Goal: Navigation & Orientation: Find specific page/section

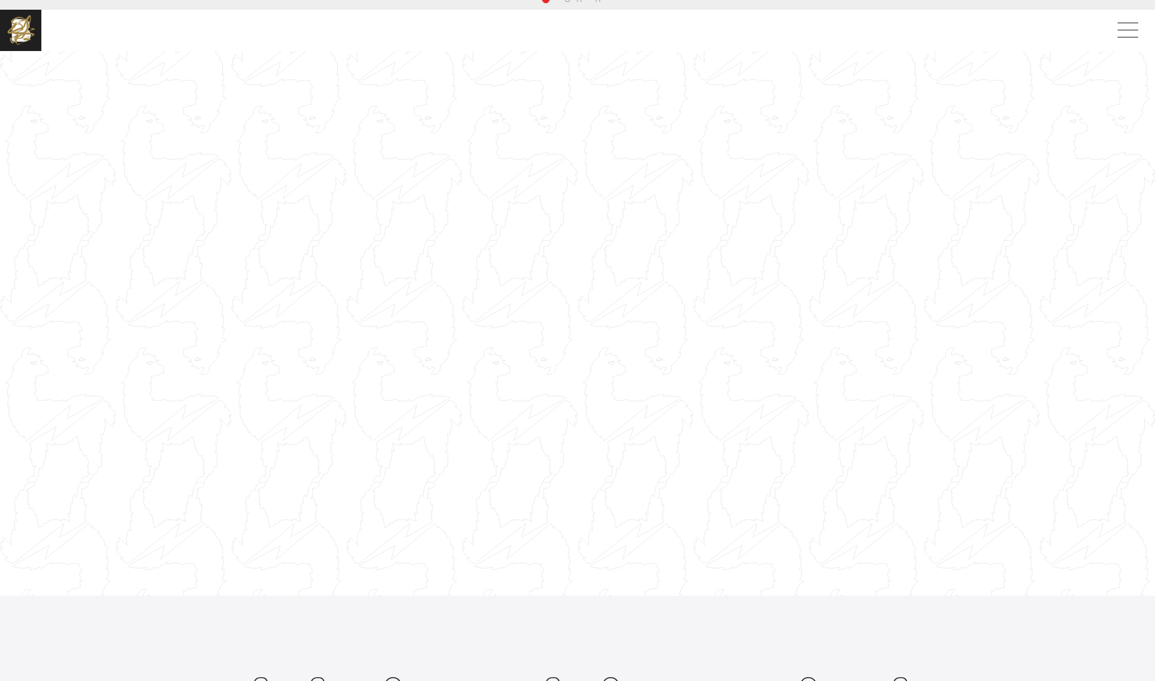
scroll to position [15, 0]
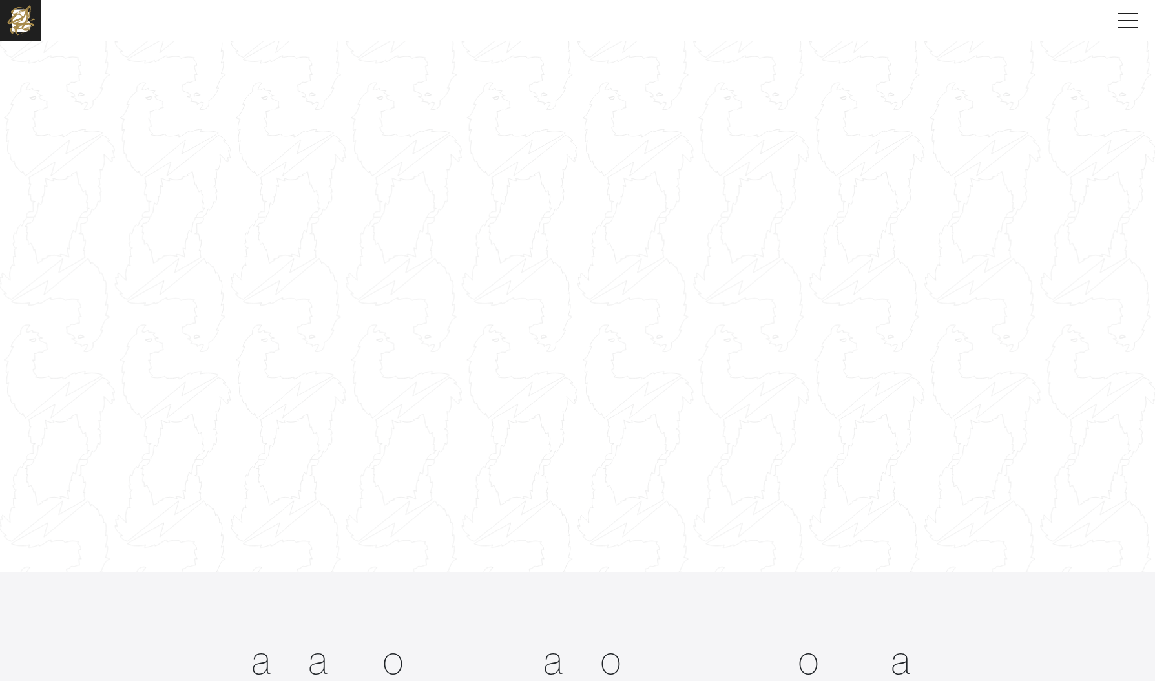
scroll to position [15, 0]
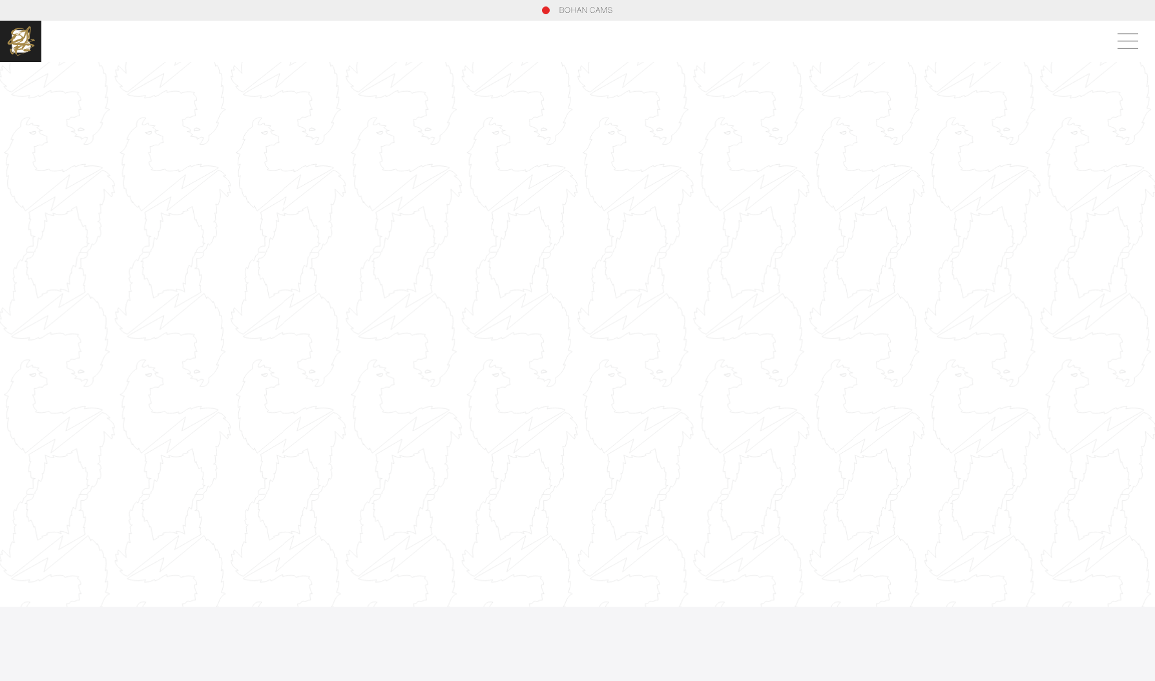
scroll to position [36, 0]
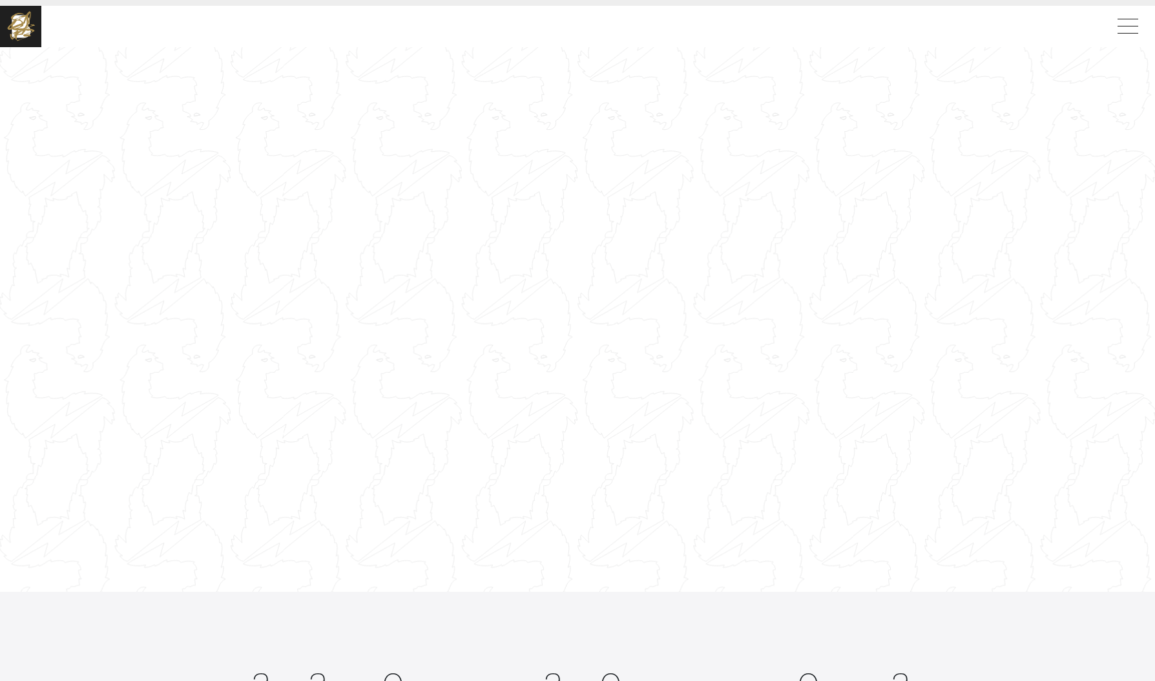
scroll to position [36, 0]
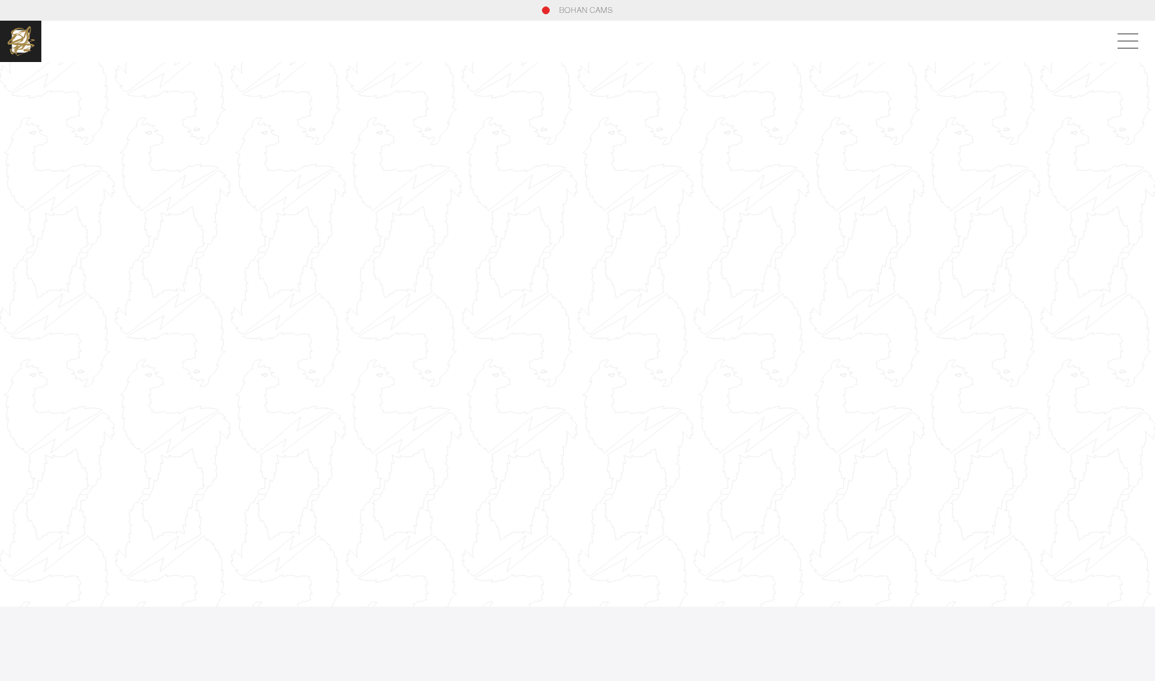
scroll to position [36, 0]
click at [1124, 50] on span at bounding box center [1125, 41] width 30 height 23
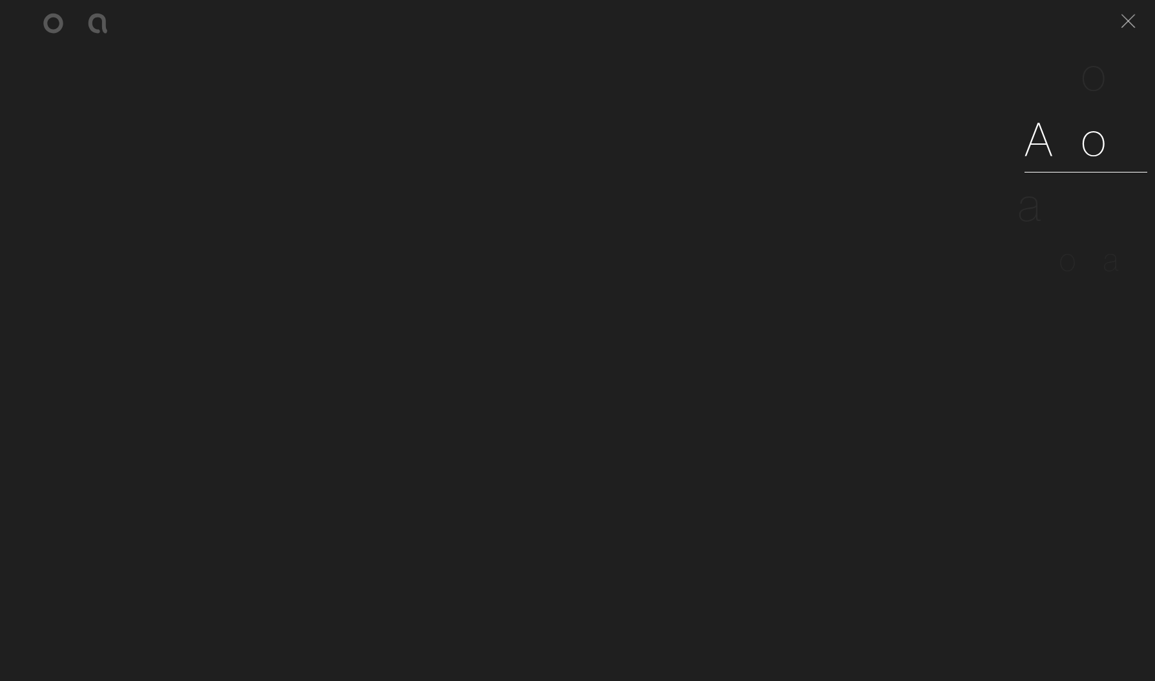
click at [1066, 140] on span "b" at bounding box center [1068, 138] width 27 height 59
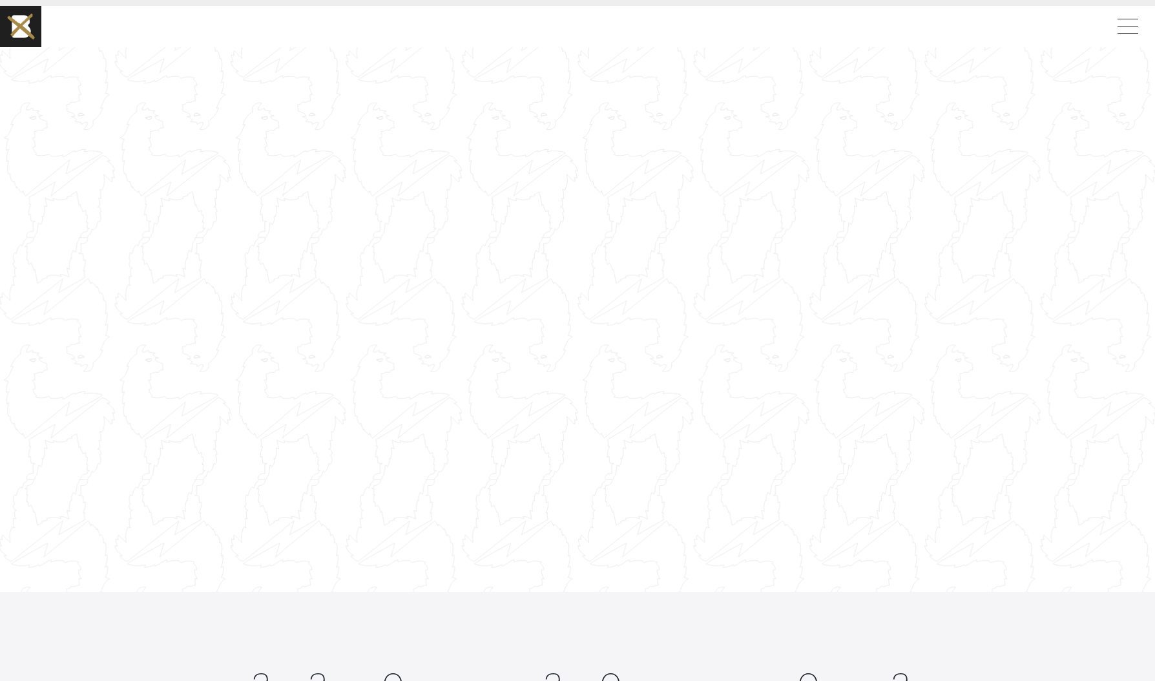
scroll to position [36, 0]
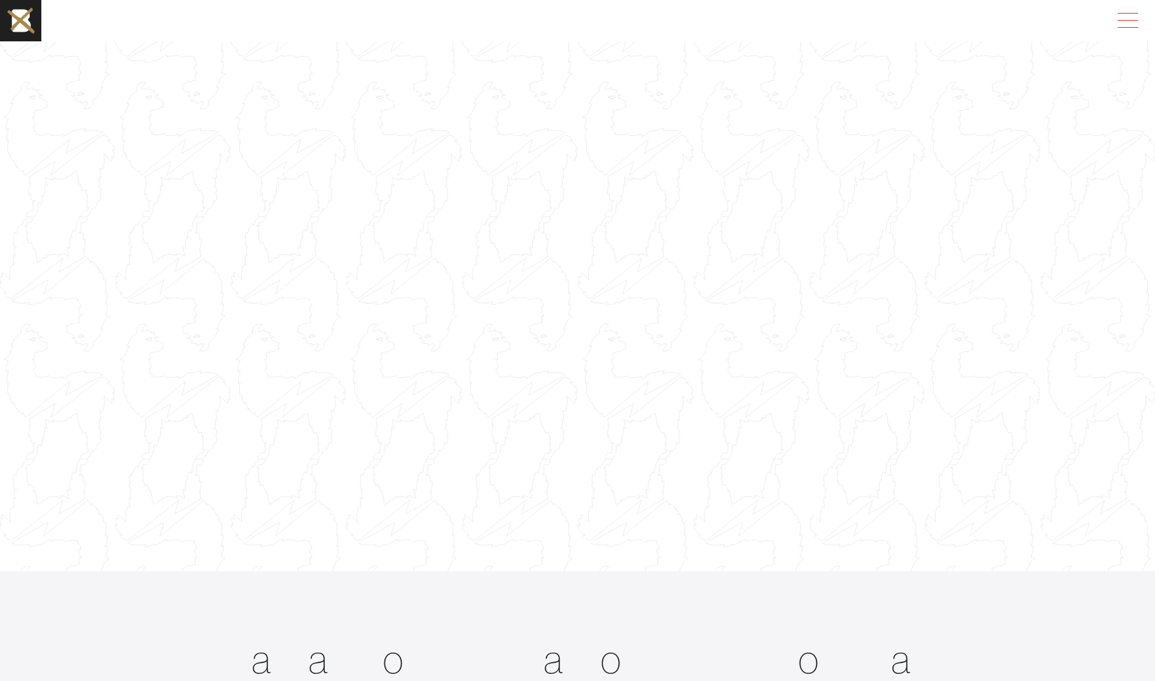
click at [1117, 23] on span at bounding box center [1125, 20] width 30 height 23
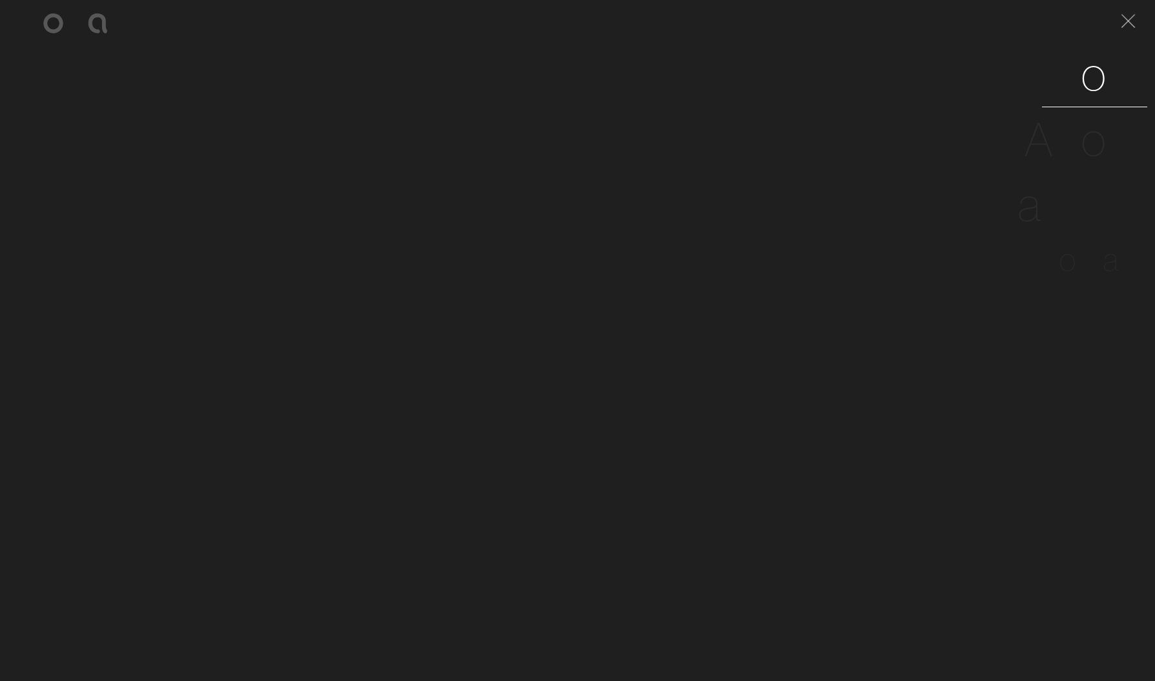
click at [1092, 81] on span "o" at bounding box center [1094, 73] width 27 height 59
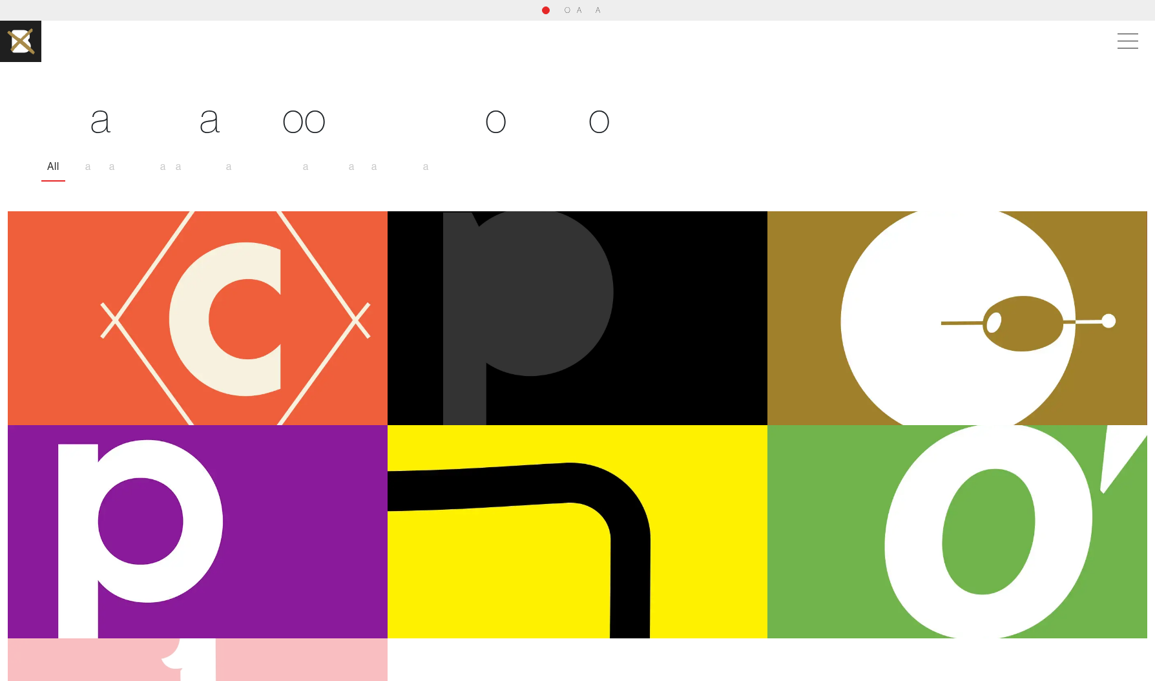
click at [486, 353] on div "P u t t e r y" at bounding box center [577, 318] width 380 height 214
